Goal: Information Seeking & Learning: Check status

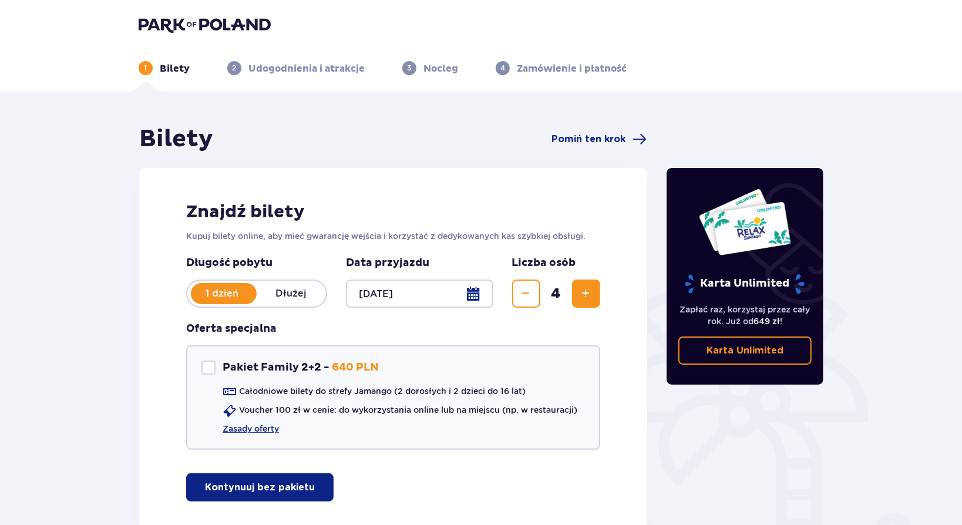
click at [166, 27] on img at bounding box center [205, 24] width 132 height 16
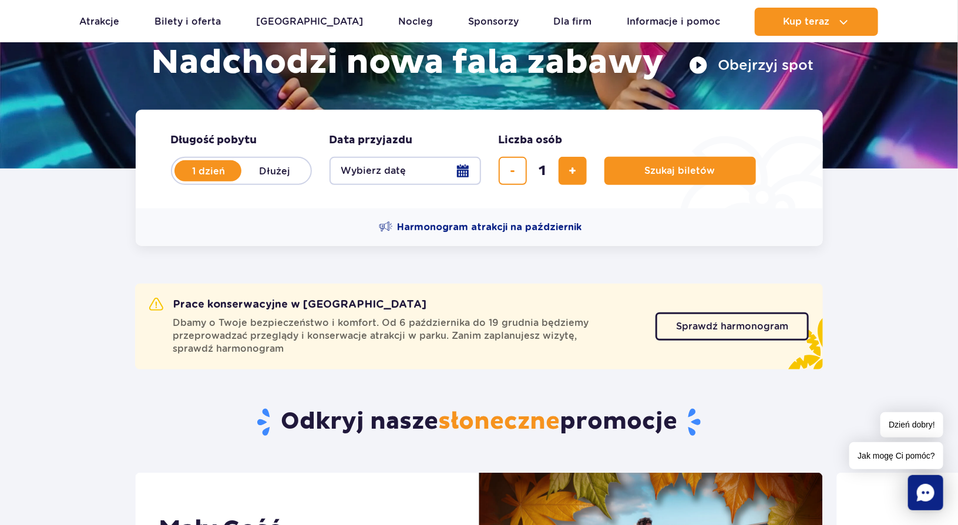
scroll to position [235, 0]
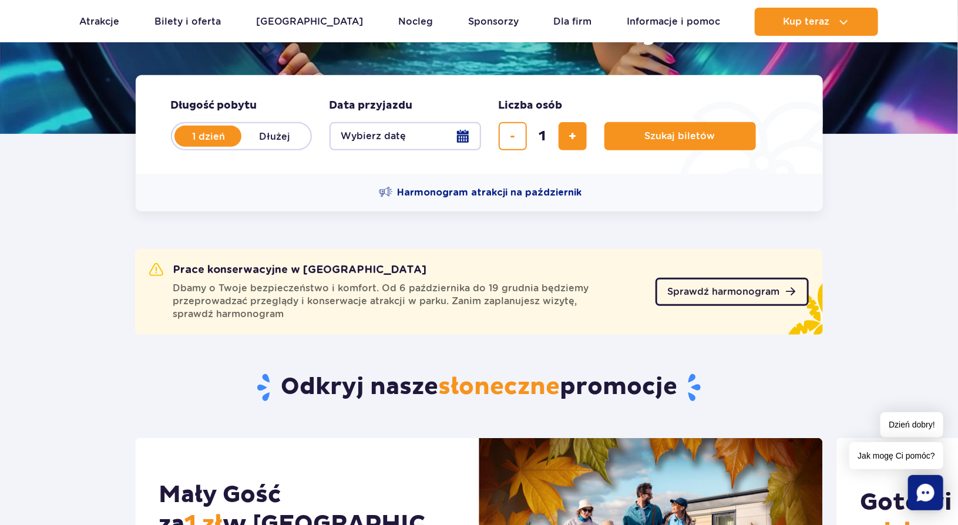
click at [697, 293] on span "Sprawdź harmonogram" at bounding box center [723, 291] width 112 height 9
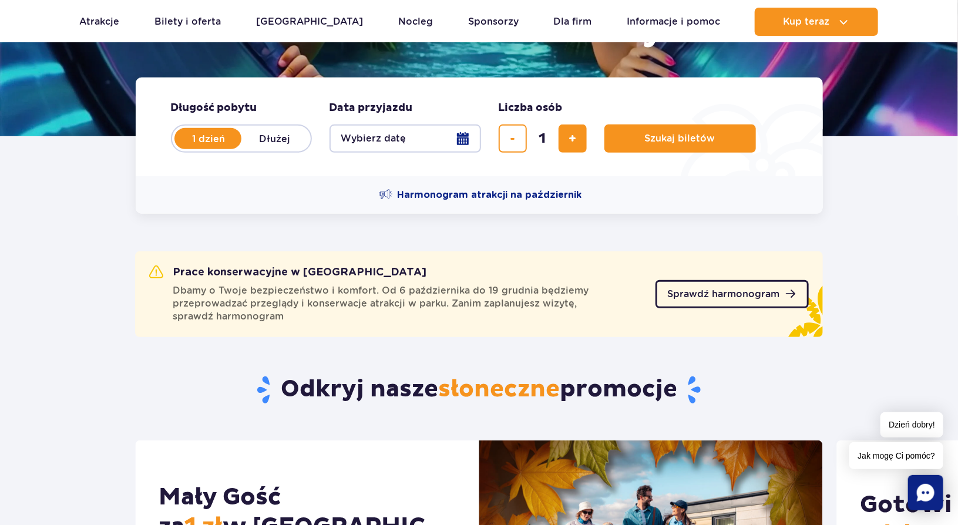
click at [718, 294] on span "Sprawdź harmonogram" at bounding box center [723, 294] width 112 height 9
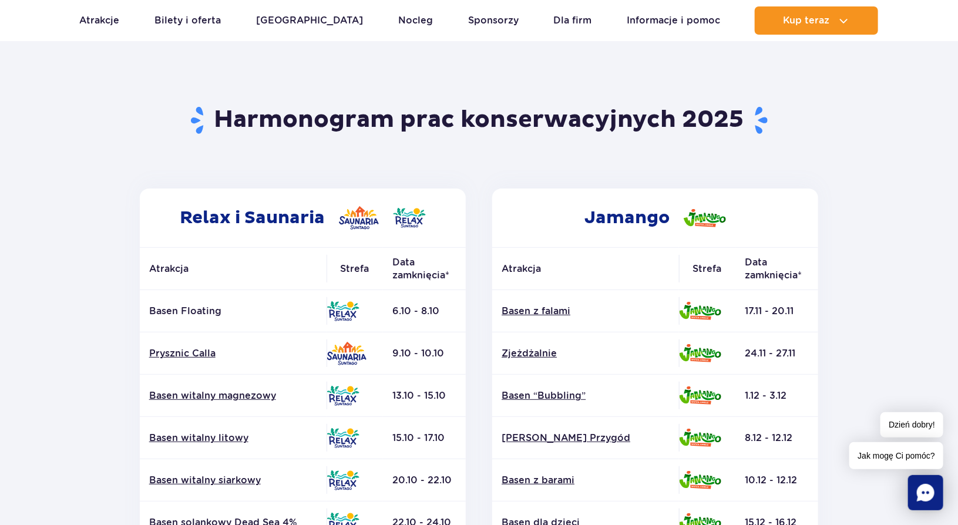
scroll to position [59, 0]
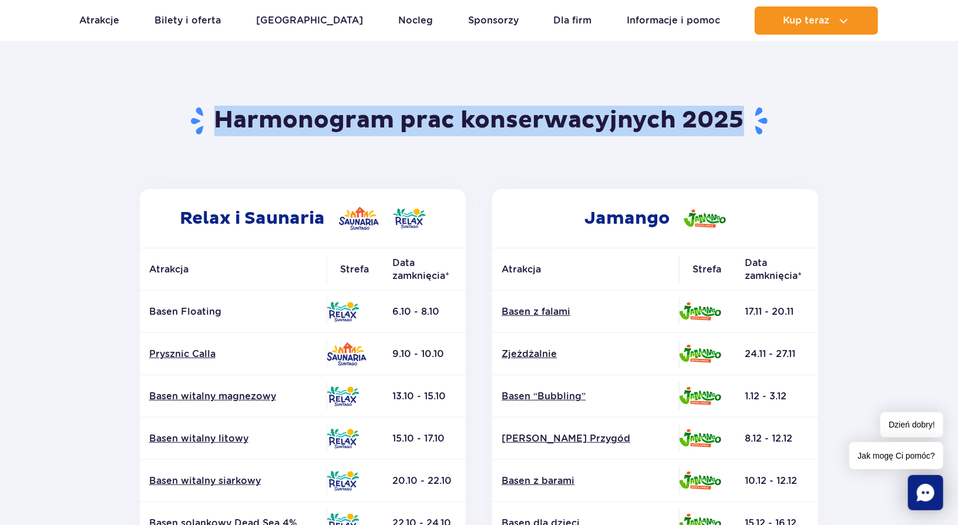
drag, startPoint x: 11, startPoint y: 64, endPoint x: 743, endPoint y: 53, distance: 731.9
click at [743, 53] on main "Powrót do strony głównej Harmonogram prac konserwacyjnych 2025 Relax i Saunaria…" at bounding box center [479, 437] width 958 height 945
click at [837, 95] on section "Powrót do strony głównej Harmonogram prac konserwacyjnych 2025 Relax i Saunaria…" at bounding box center [479, 489] width 958 height 842
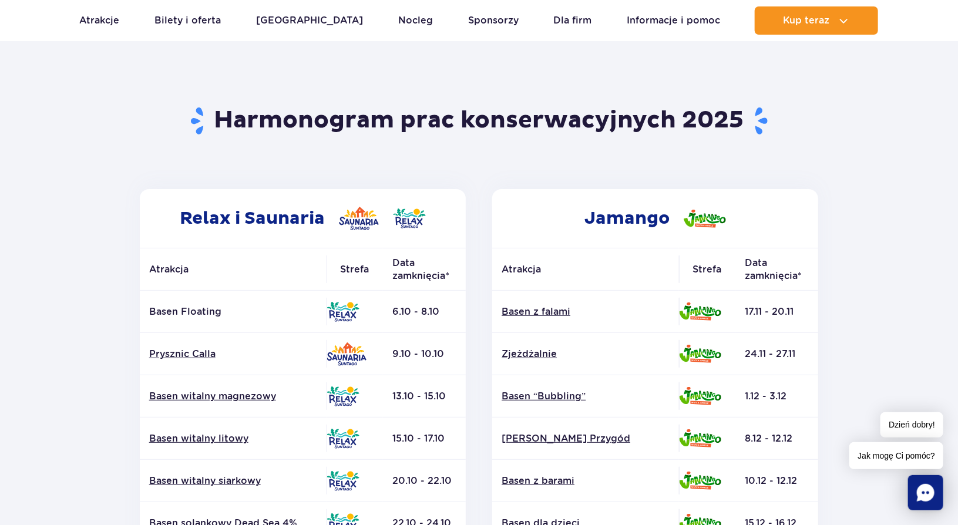
drag, startPoint x: 929, startPoint y: 60, endPoint x: 907, endPoint y: 62, distance: 21.8
click at [907, 62] on main "Powrót do strony głównej Harmonogram prac konserwacyjnych 2025 Relax i Saunaria…" at bounding box center [479, 437] width 958 height 945
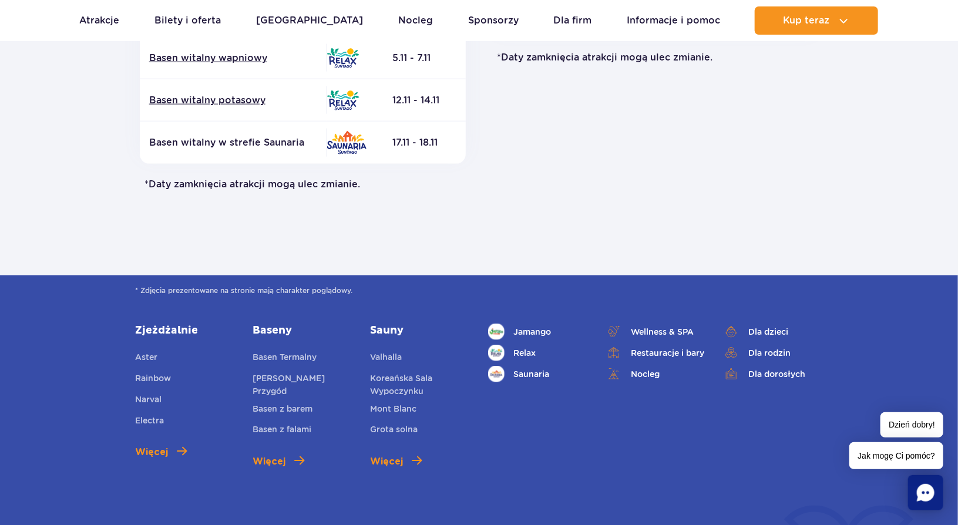
scroll to position [705, 0]
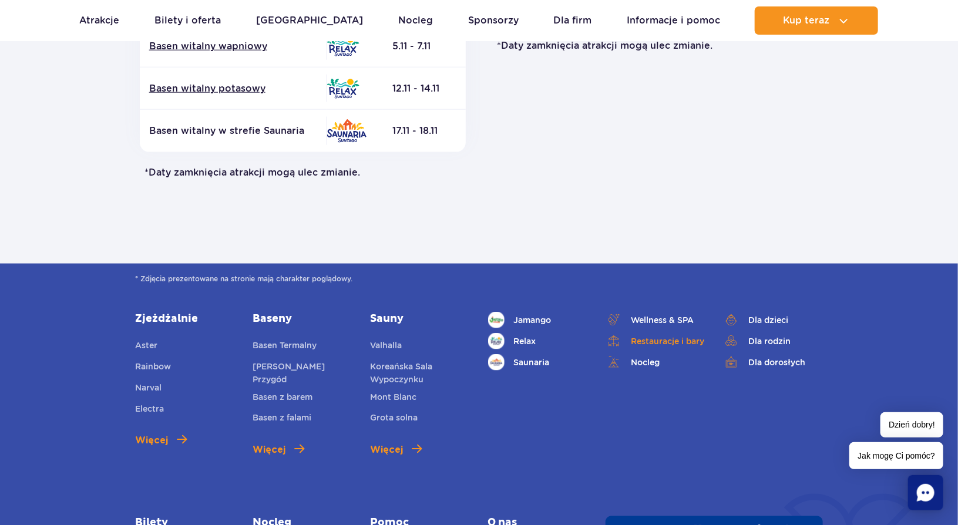
click at [681, 343] on link "Restauracje i bary" at bounding box center [656, 341] width 100 height 16
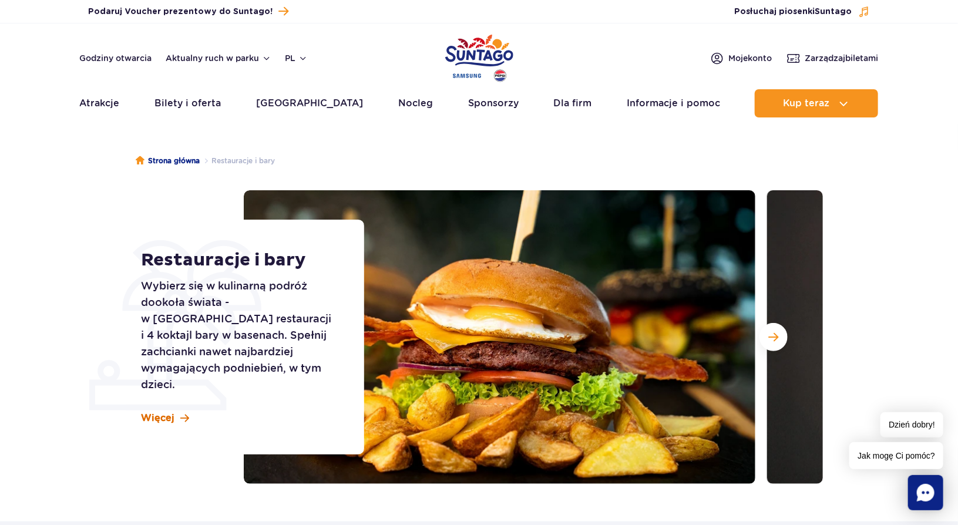
click at [164, 412] on span "Więcej" at bounding box center [157, 418] width 33 height 13
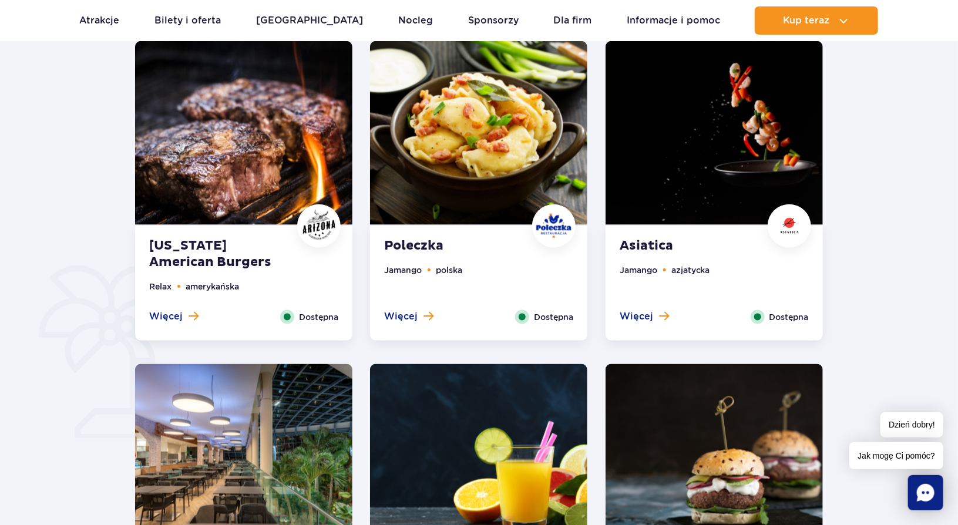
scroll to position [580, 0]
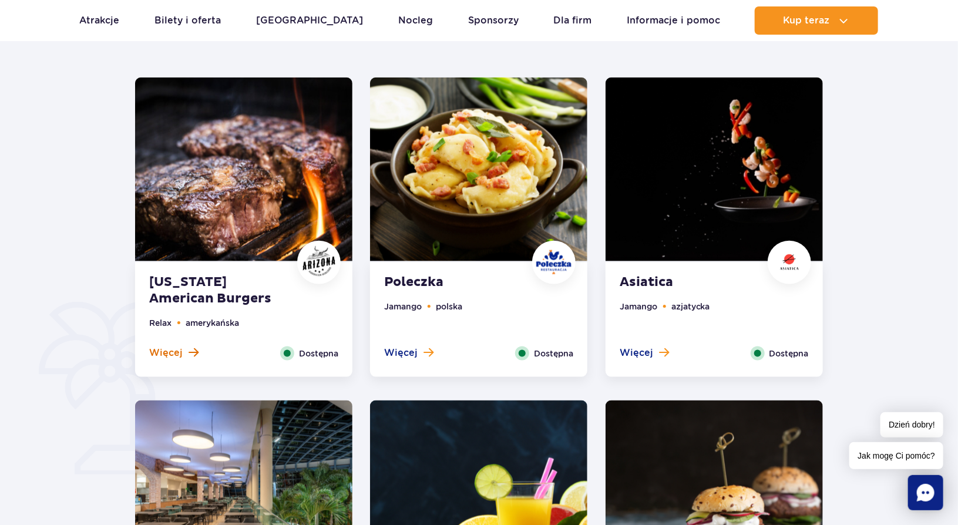
click at [180, 352] on span "Więcej" at bounding box center [165, 353] width 33 height 13
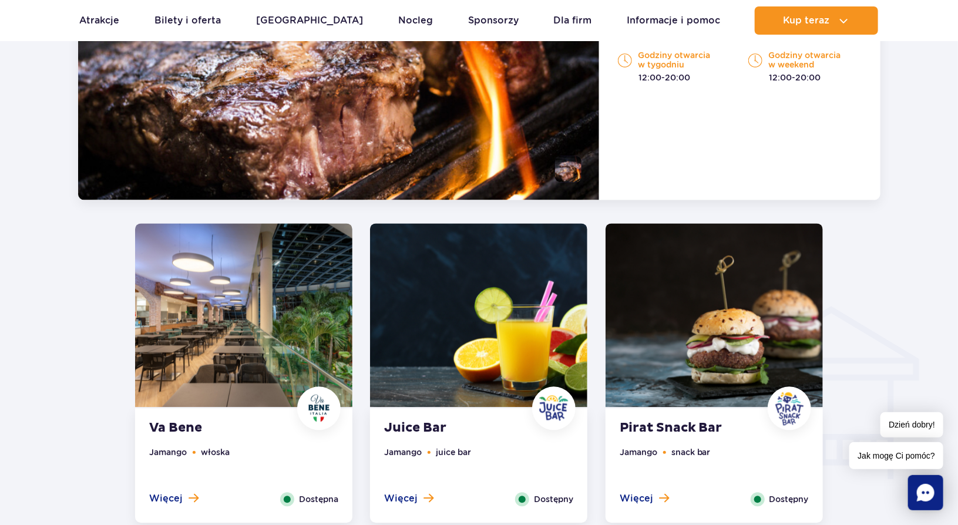
scroll to position [1148, 0]
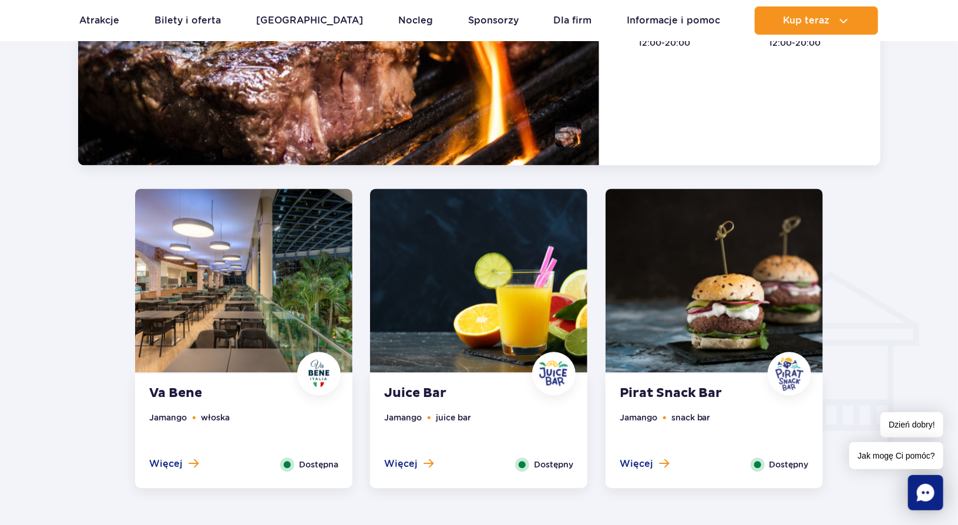
click at [705, 399] on strong "Pirat Snack Bar" at bounding box center [691, 393] width 142 height 16
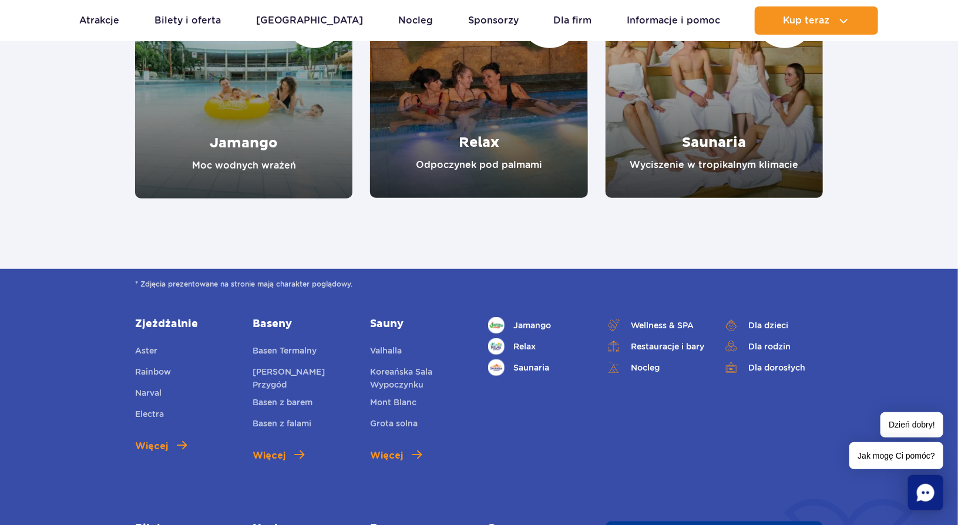
scroll to position [2293, 0]
